Goal: Information Seeking & Learning: Learn about a topic

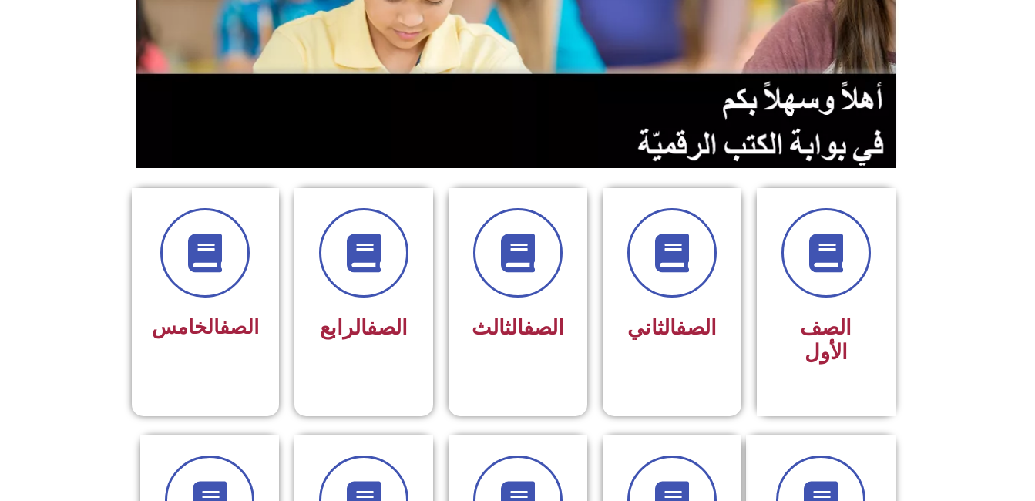
scroll to position [247, 0]
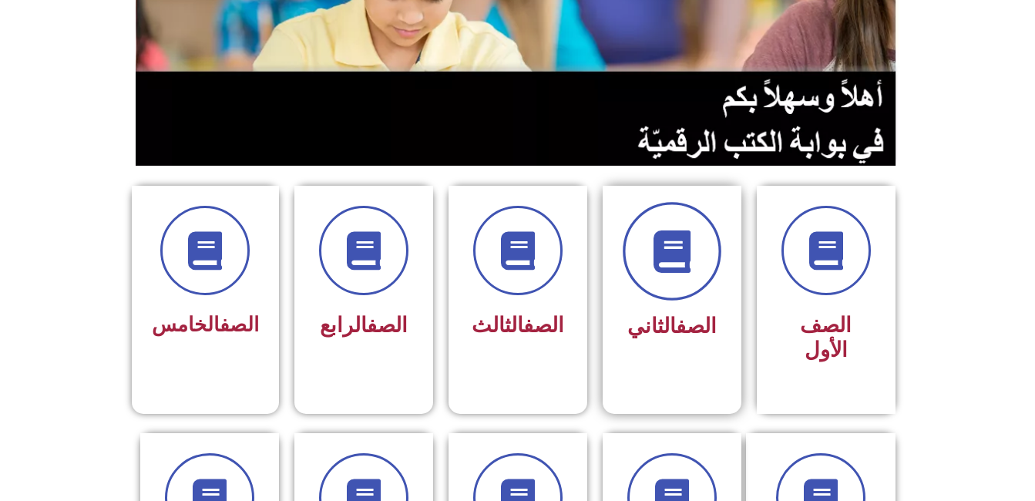
click at [669, 240] on icon at bounding box center [672, 251] width 42 height 42
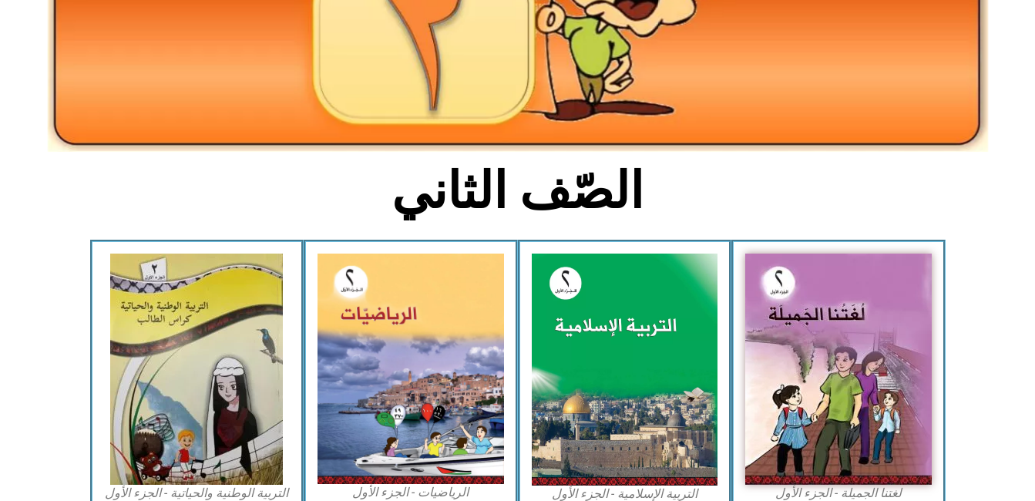
scroll to position [291, 0]
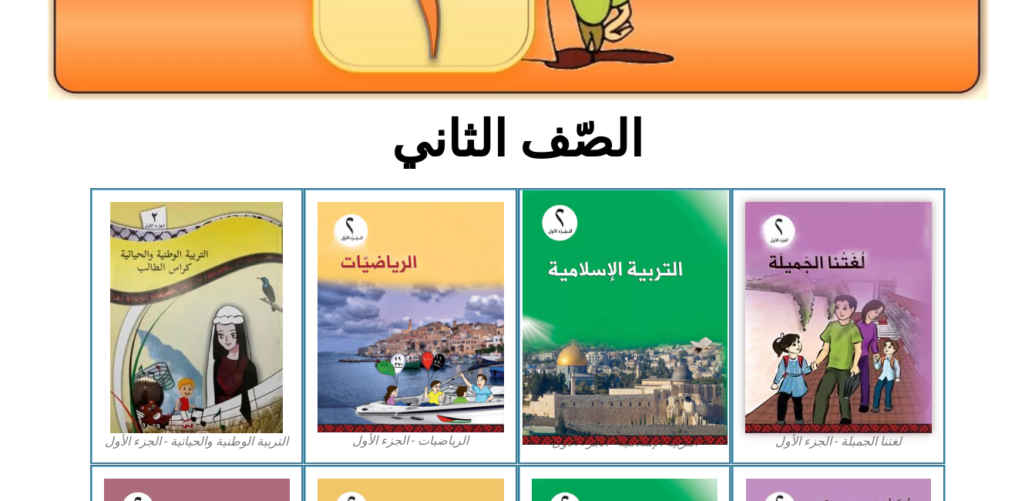
click at [587, 269] on img at bounding box center [624, 317] width 205 height 255
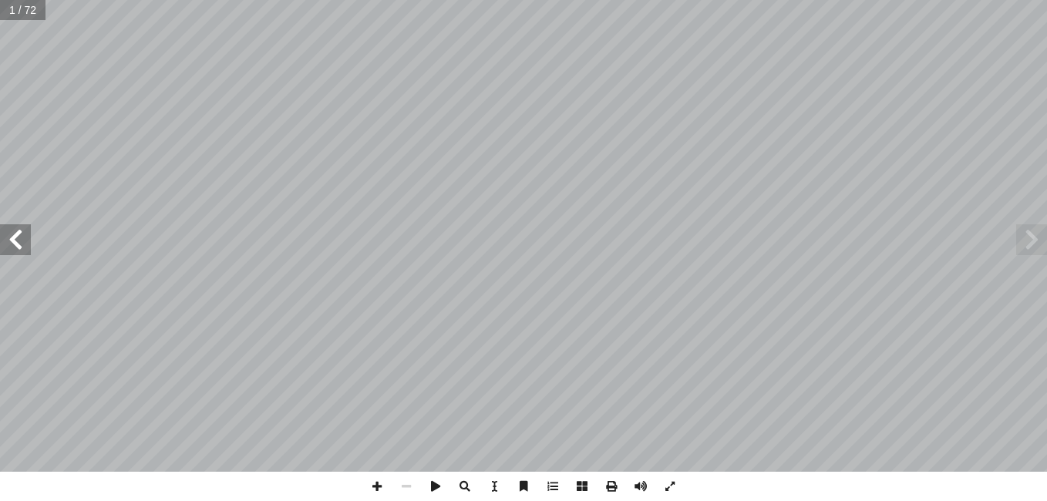
click at [22, 233] on span at bounding box center [15, 239] width 31 height 31
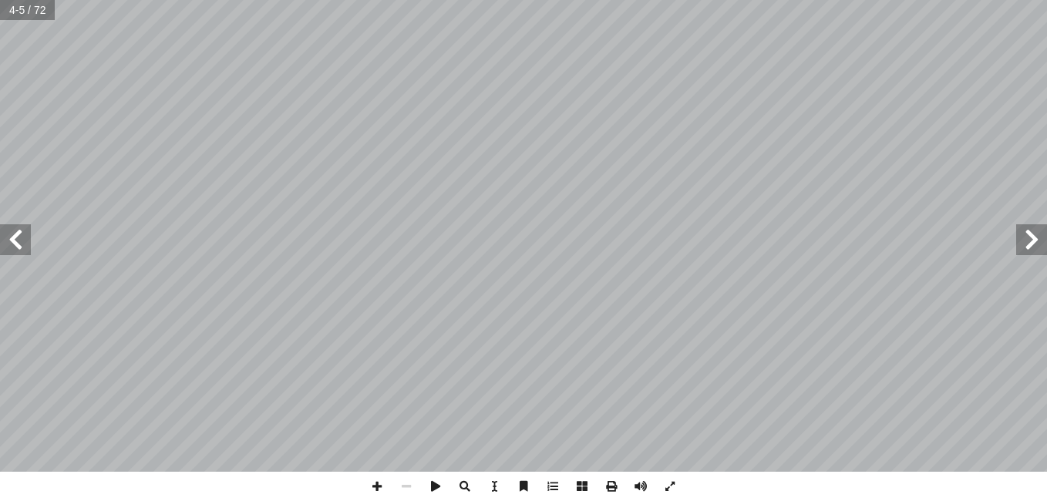
click at [22, 233] on span at bounding box center [15, 239] width 31 height 31
click at [377, 479] on span at bounding box center [376, 486] width 29 height 29
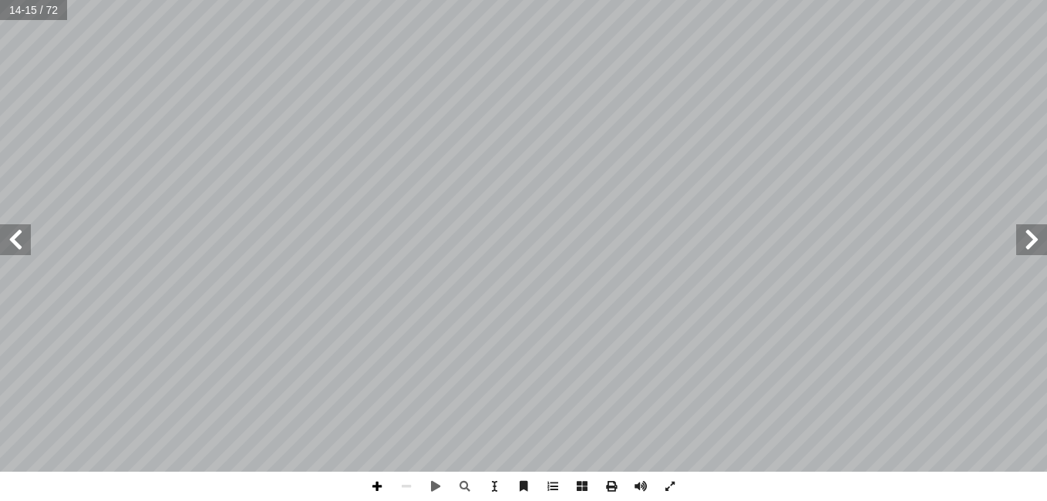
click at [372, 489] on span at bounding box center [376, 486] width 29 height 29
